Goal: Task Accomplishment & Management: Use online tool/utility

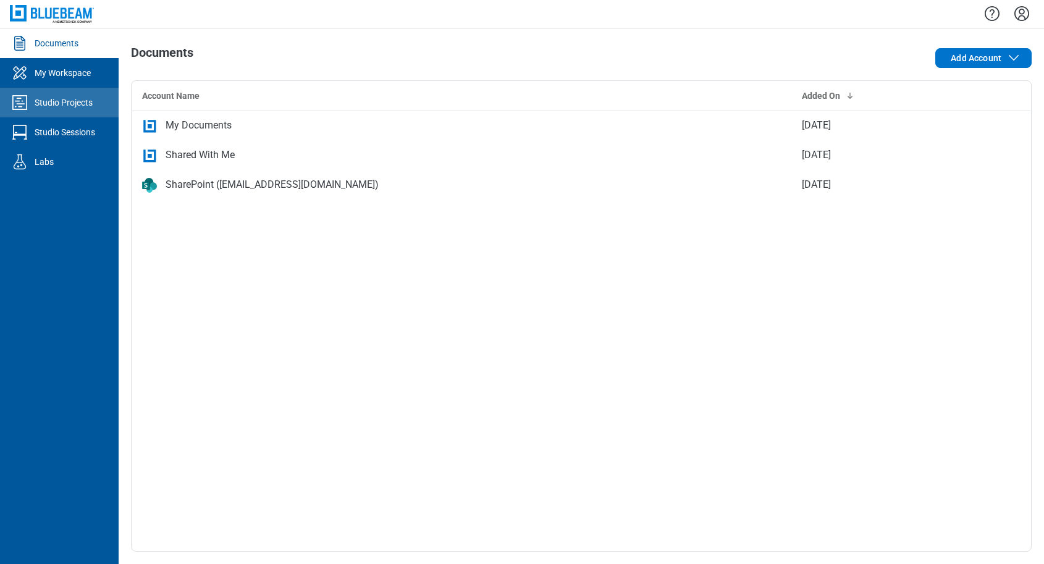
click at [75, 102] on div "Studio Projects" at bounding box center [64, 102] width 58 height 12
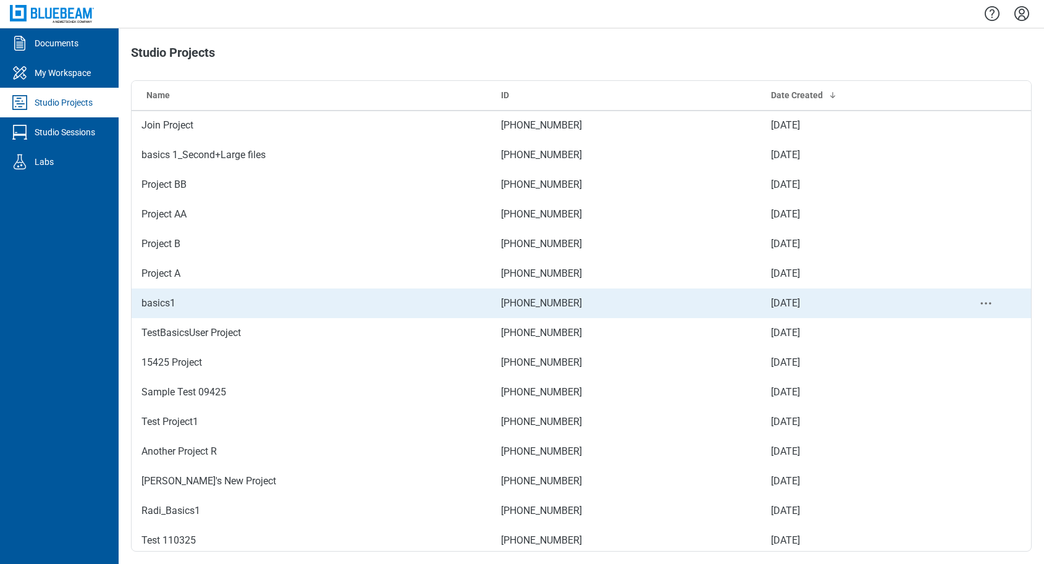
click at [183, 305] on td "basics1" at bounding box center [312, 304] width 360 height 30
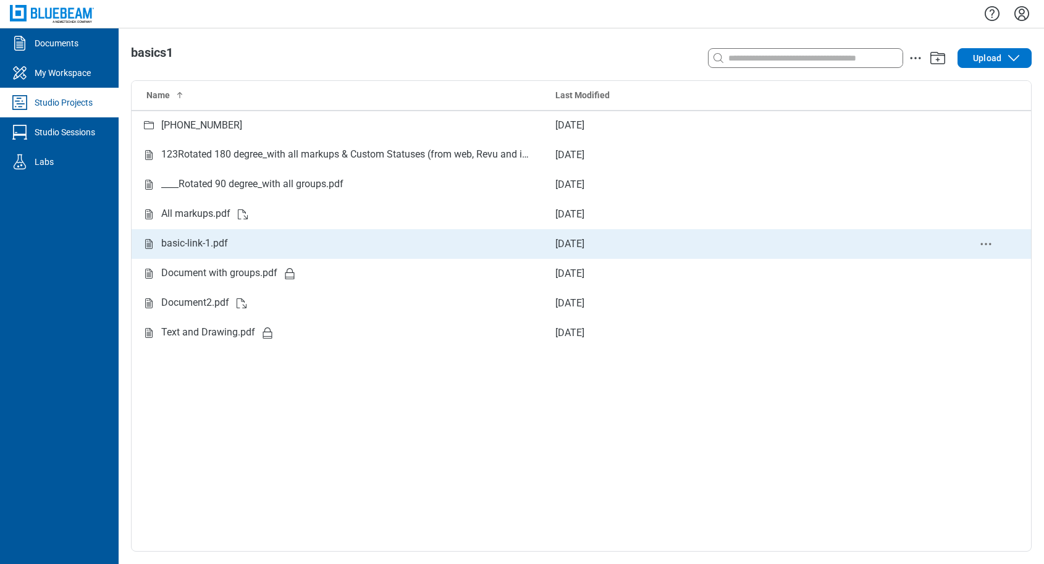
click at [196, 244] on div "basic-link-1.pdf" at bounding box center [194, 243] width 67 height 15
